Goal: Task Accomplishment & Management: Complete application form

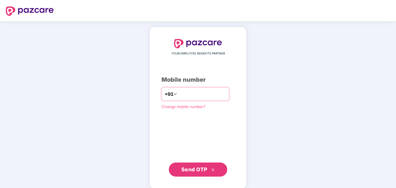
click at [179, 94] on input "number" at bounding box center [202, 93] width 48 height 9
type input "**********"
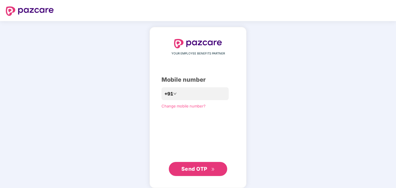
click at [195, 167] on span "Send OTP" at bounding box center [194, 168] width 26 height 6
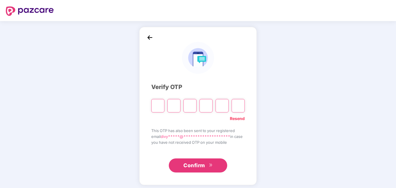
type input "*"
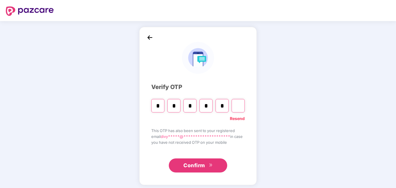
type input "*"
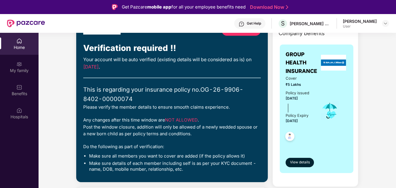
scroll to position [4, 0]
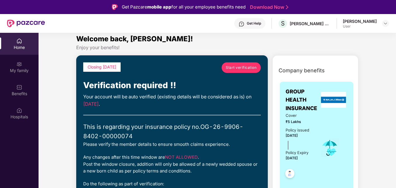
click at [238, 66] on span "Start verification" at bounding box center [241, 68] width 31 height 6
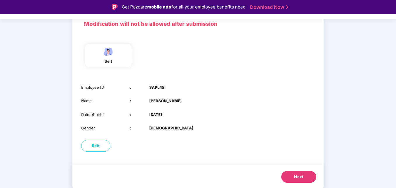
scroll to position [14, 0]
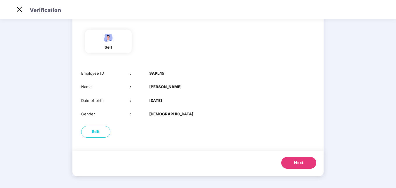
click at [302, 161] on span "Next" at bounding box center [298, 163] width 9 height 6
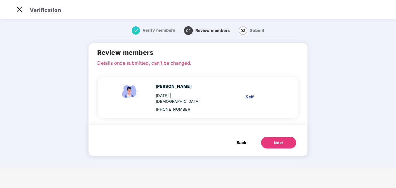
scroll to position [0, 0]
click at [275, 140] on div "Next" at bounding box center [278, 143] width 9 height 6
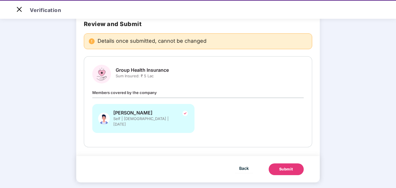
scroll to position [14, 0]
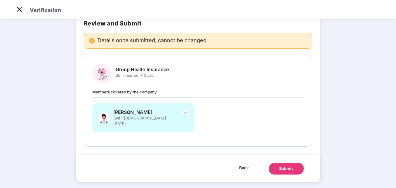
click at [284, 165] on div "Submit" at bounding box center [286, 168] width 14 height 6
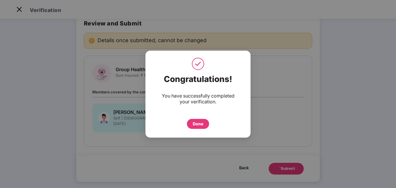
click at [196, 124] on div "Done" at bounding box center [198, 123] width 11 height 6
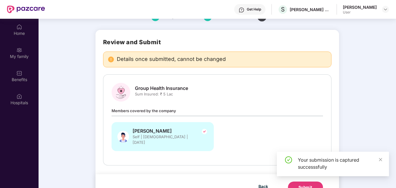
scroll to position [33, 0]
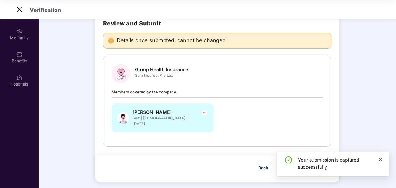
click at [381, 160] on icon "close" at bounding box center [381, 159] width 4 height 4
